Goal: Navigation & Orientation: Find specific page/section

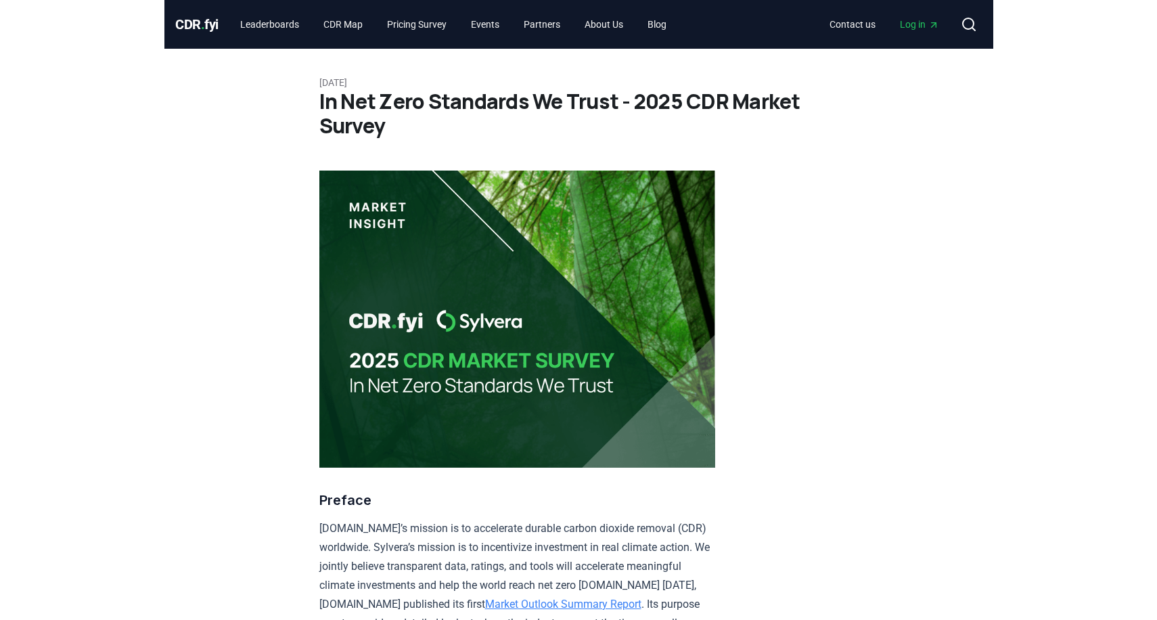
scroll to position [7668, 0]
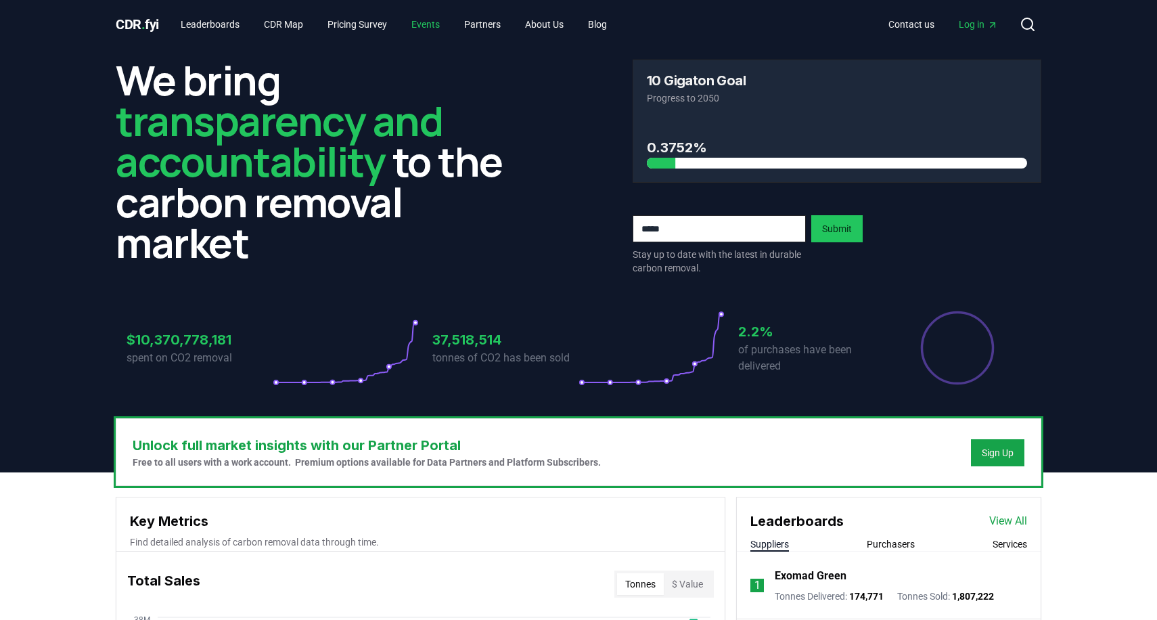
click at [433, 20] on link "Events" at bounding box center [426, 24] width 50 height 24
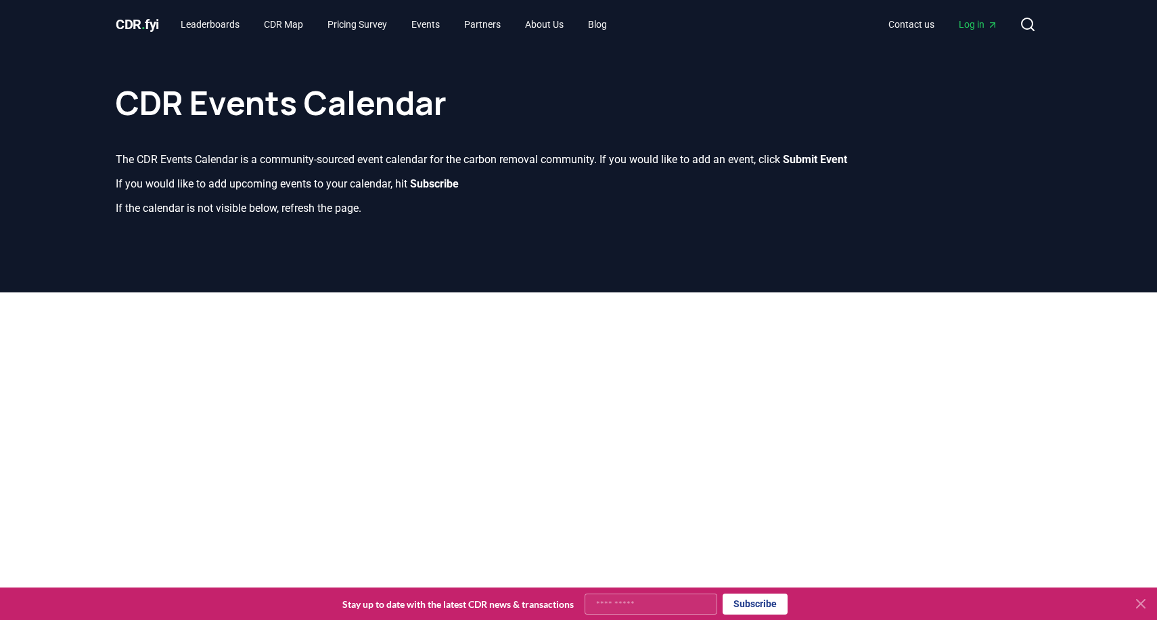
click at [1140, 600] on icon at bounding box center [1141, 604] width 16 height 16
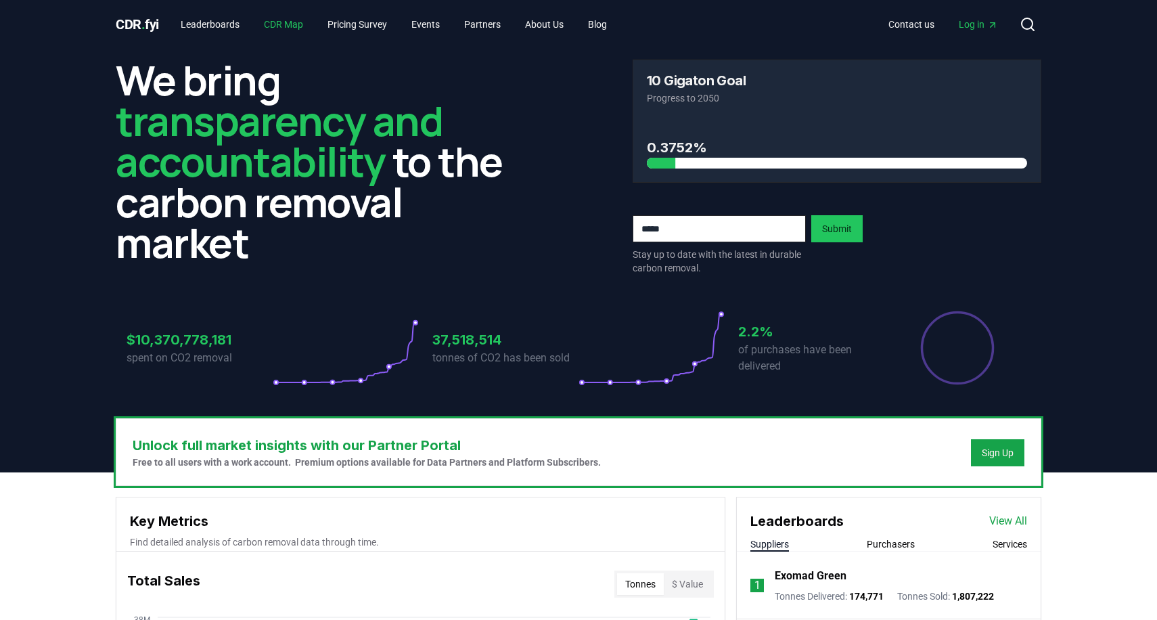
click at [286, 24] on link "CDR Map" at bounding box center [283, 24] width 61 height 24
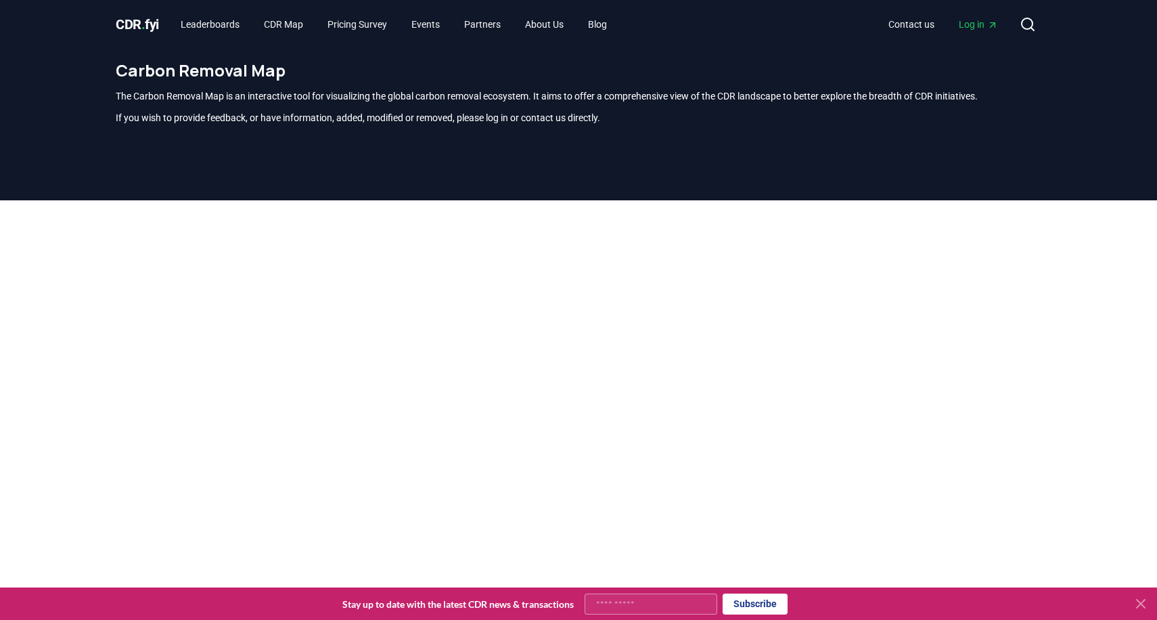
scroll to position [398, 0]
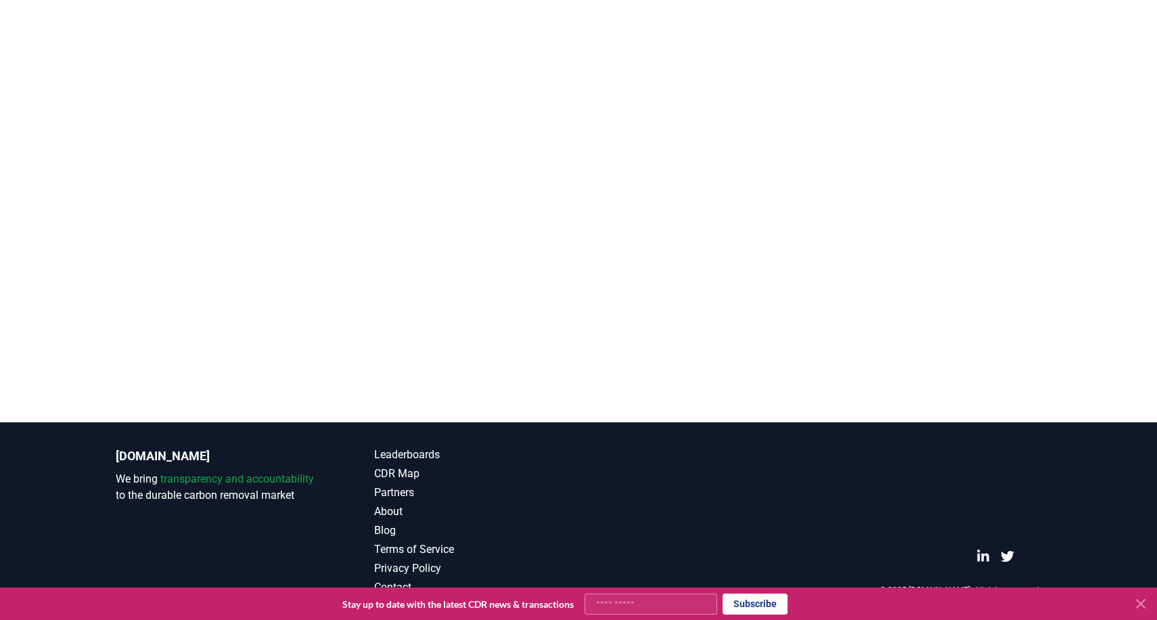
click at [1142, 602] on icon at bounding box center [1141, 604] width 8 height 8
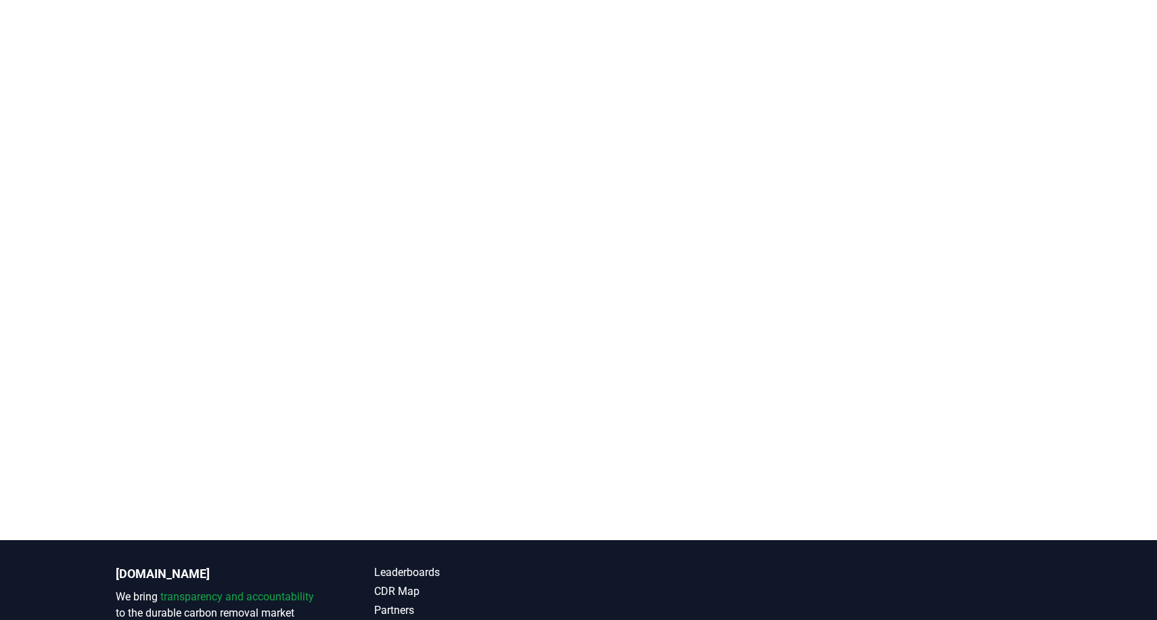
scroll to position [295, 0]
